Goal: Information Seeking & Learning: Learn about a topic

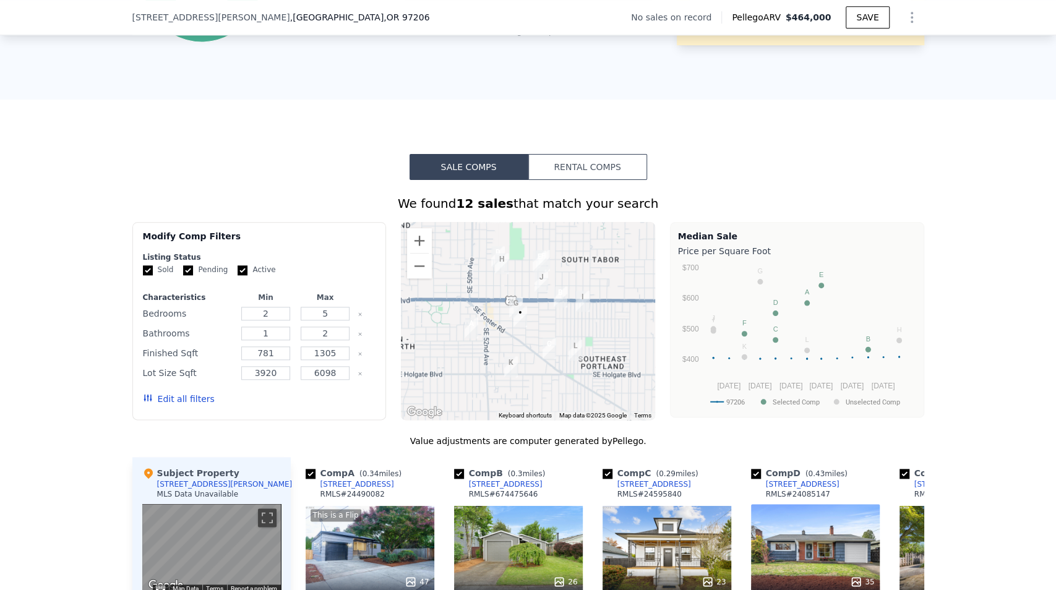
scroll to position [944, 0]
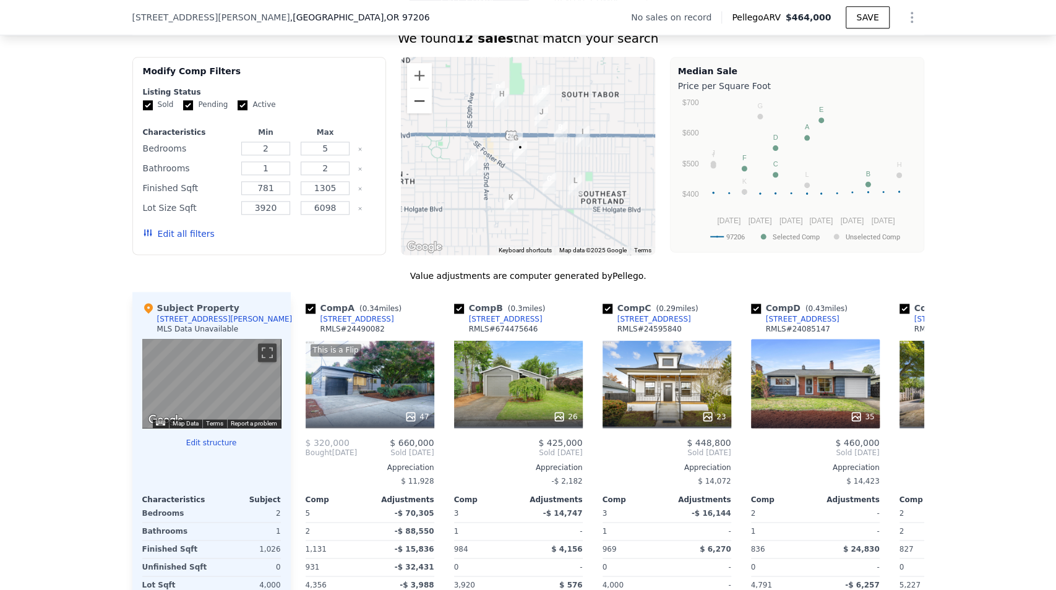
click at [422, 106] on button "Zoom out" at bounding box center [419, 100] width 25 height 25
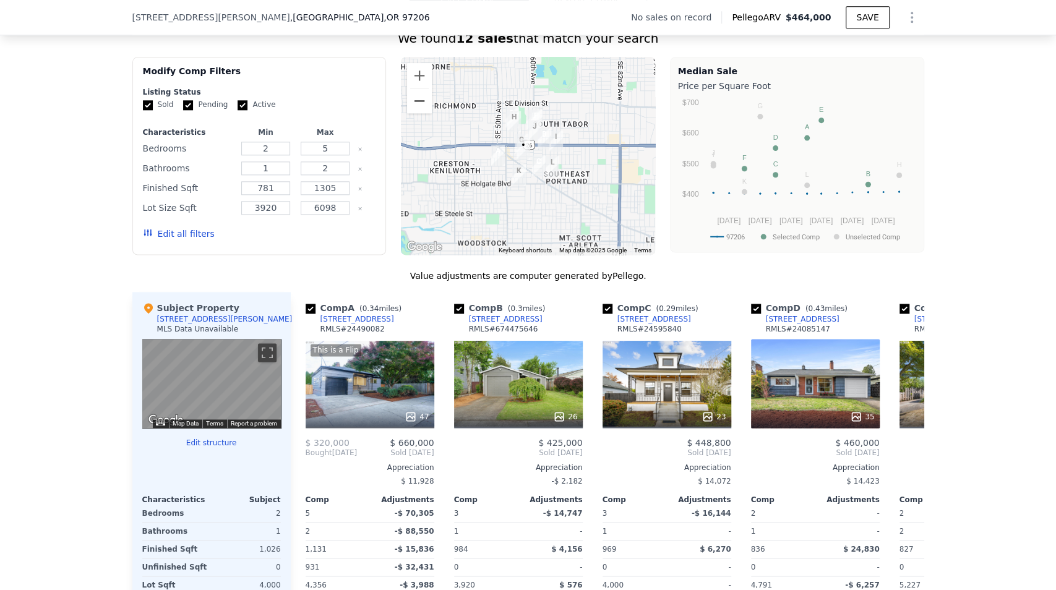
click at [422, 106] on button "Zoom out" at bounding box center [419, 100] width 25 height 25
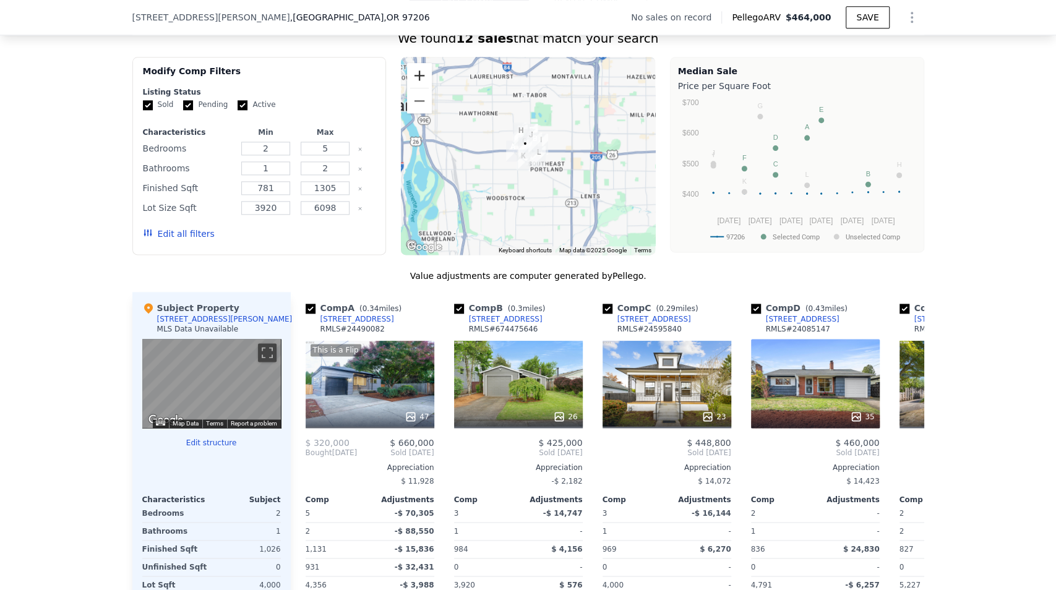
click at [418, 82] on button "Zoom in" at bounding box center [419, 75] width 25 height 25
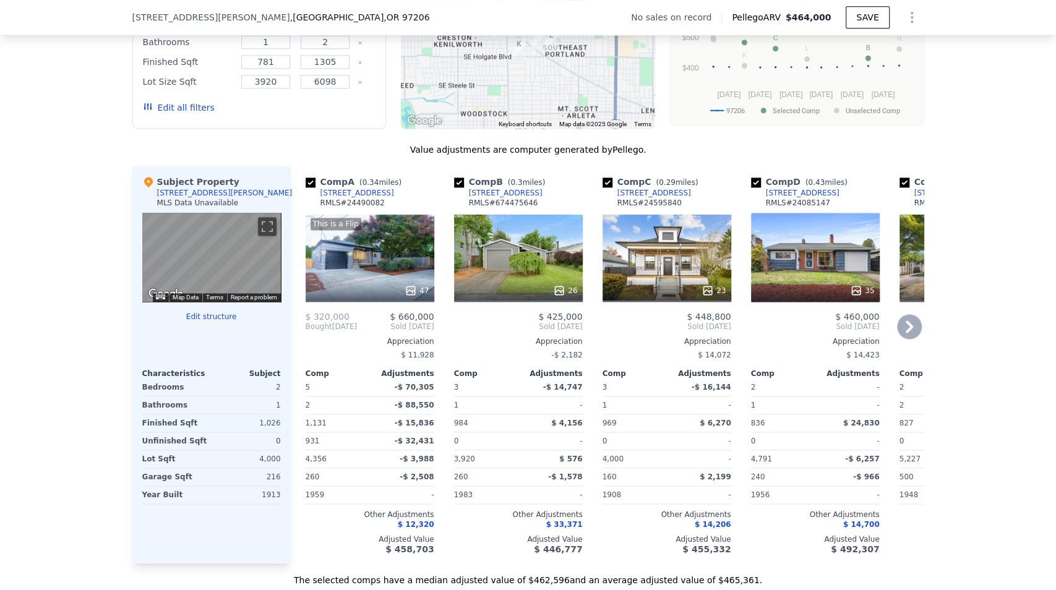
scroll to position [1068, 0]
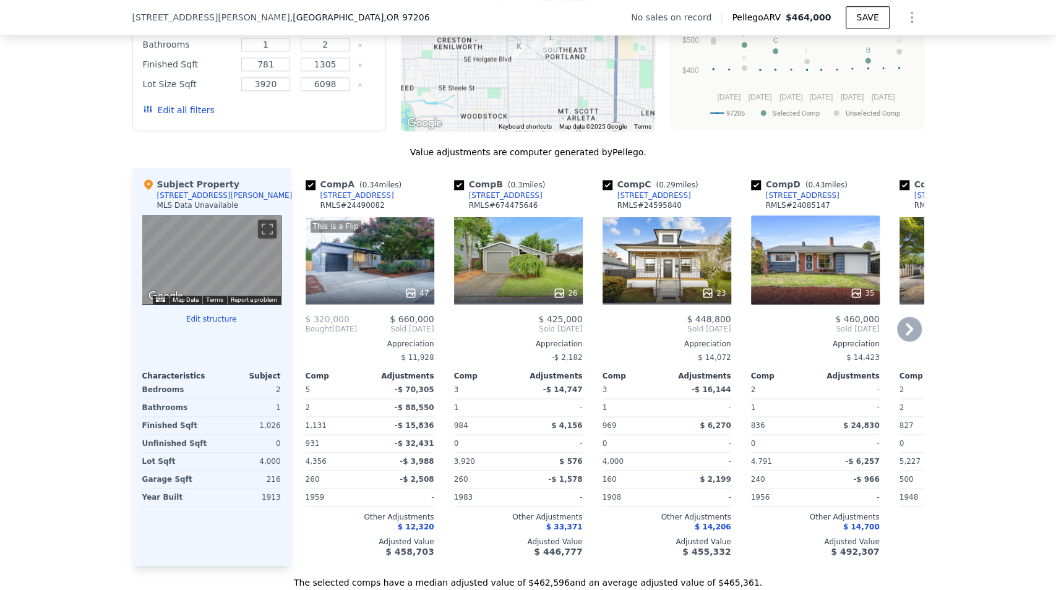
click at [361, 200] on div "[STREET_ADDRESS]" at bounding box center [357, 195] width 74 height 10
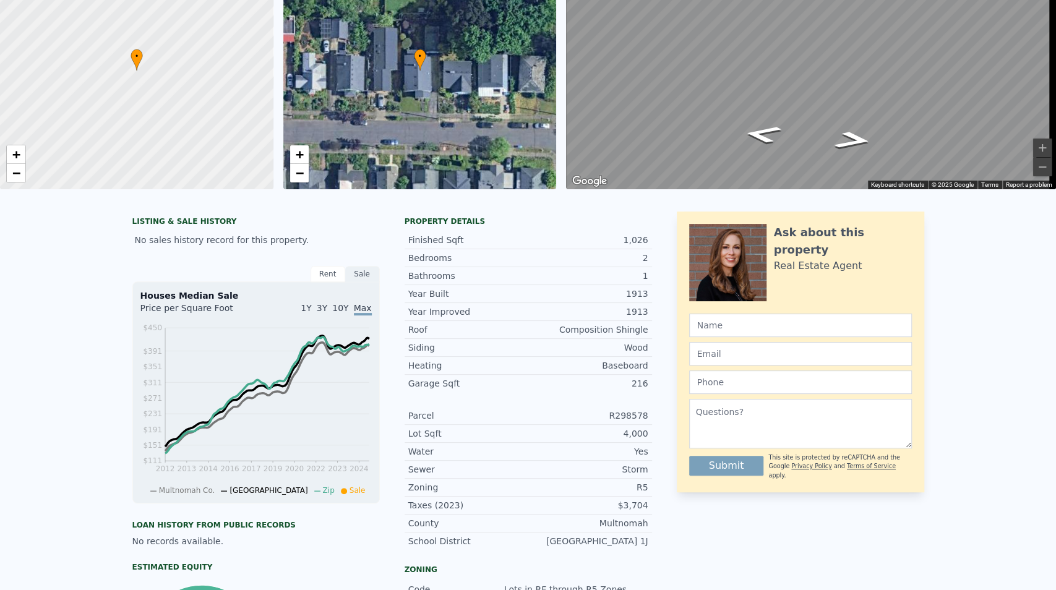
scroll to position [4, 0]
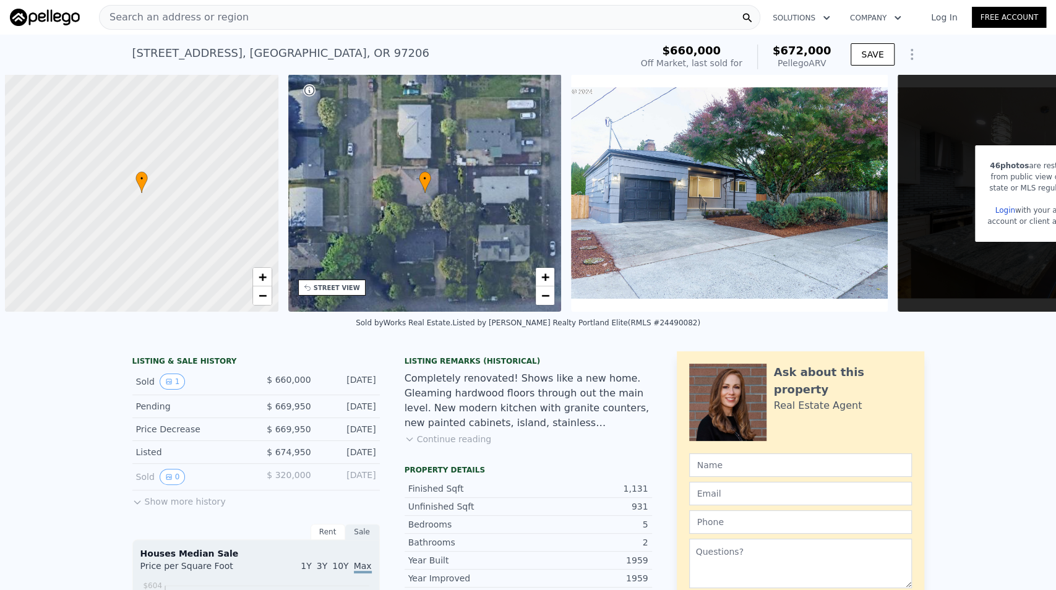
scroll to position [0, 5]
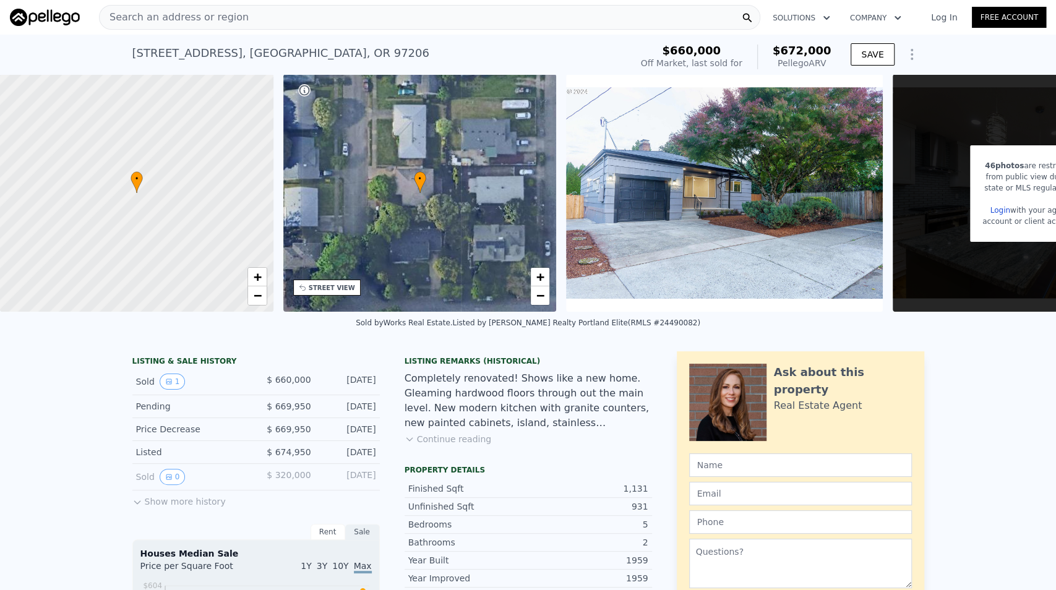
click at [223, 56] on div "[STREET_ADDRESS]" at bounding box center [280, 53] width 297 height 17
click at [223, 55] on div "[STREET_ADDRESS]" at bounding box center [280, 53] width 297 height 17
